Goal: Task Accomplishment & Management: Manage account settings

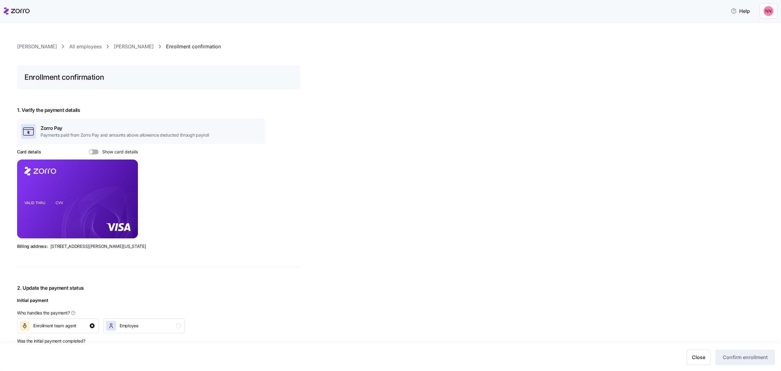
click at [48, 48] on link "[PERSON_NAME]" at bounding box center [37, 47] width 40 height 8
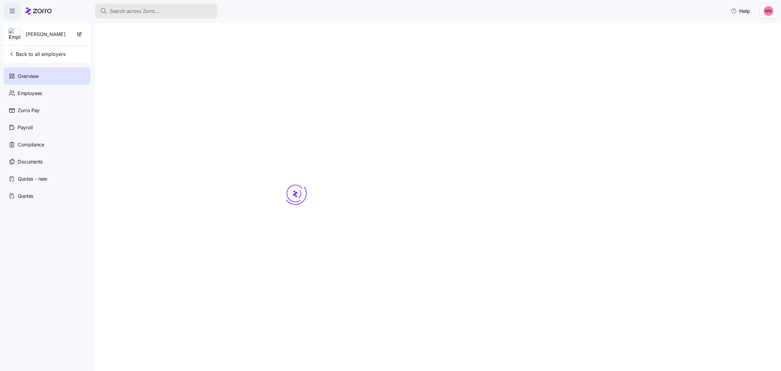
click at [147, 13] on span "Search across Zorro..." at bounding box center [134, 11] width 49 height 8
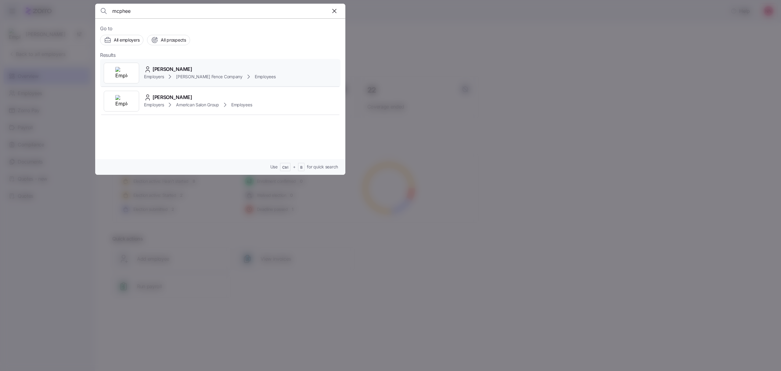
type input "mcphee"
click at [189, 68] on span "[PERSON_NAME]" at bounding box center [173, 69] width 40 height 8
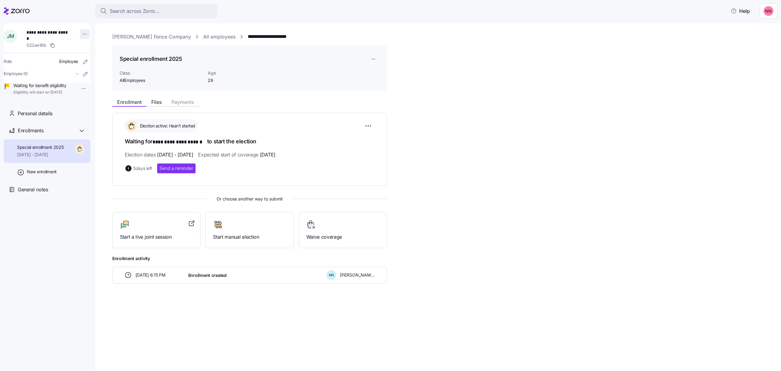
click at [82, 35] on html "**********" at bounding box center [390, 183] width 781 height 367
click at [96, 87] on div "Edit company email" at bounding box center [108, 88] width 39 height 7
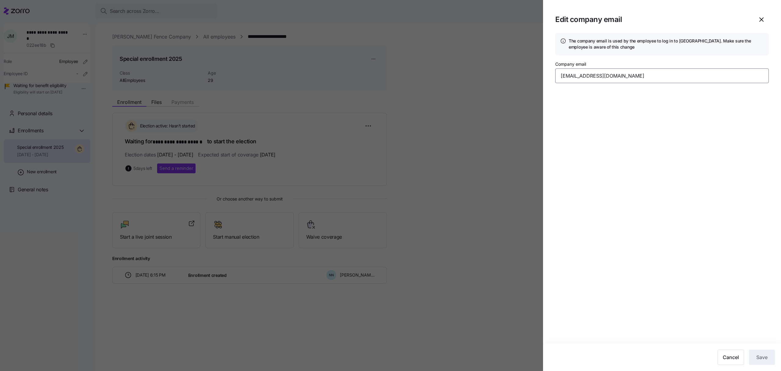
click at [641, 76] on input "[EMAIL_ADDRESS][DOMAIN_NAME]" at bounding box center [663, 75] width 214 height 15
drag, startPoint x: 635, startPoint y: 77, endPoint x: 543, endPoint y: 82, distance: 92.3
click at [543, 367] on div "Edit company email The company email is used by the employee to log in to Zorro…" at bounding box center [390, 367] width 781 height 0
paste input "[EMAIL_ADDRESS]"
click at [761, 354] on span "Save" at bounding box center [762, 356] width 11 height 7
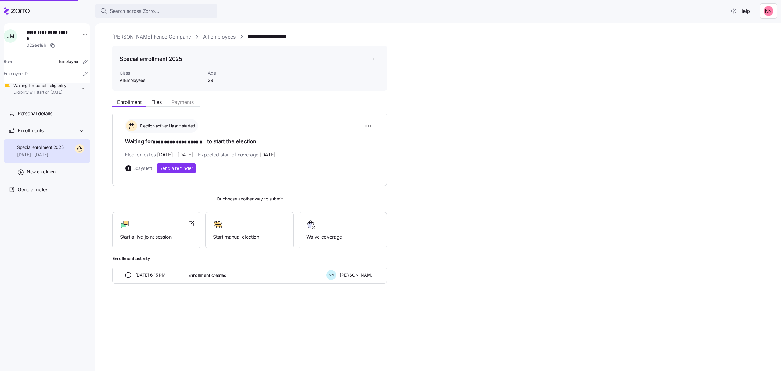
type input "[EMAIL_ADDRESS][DOMAIN_NAME]"
click at [190, 166] on span "Send a reminder" at bounding box center [177, 168] width 34 height 6
